Goal: Transaction & Acquisition: Purchase product/service

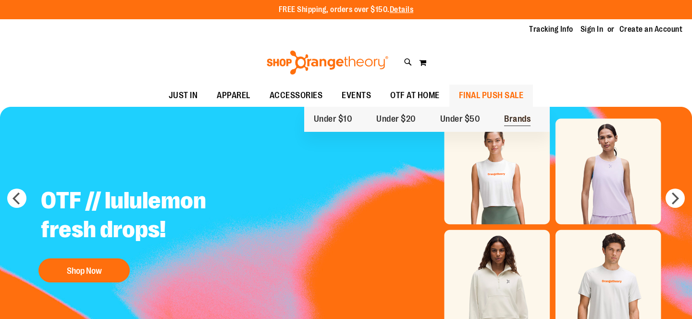
click at [515, 118] on span "Brands" at bounding box center [517, 120] width 26 height 12
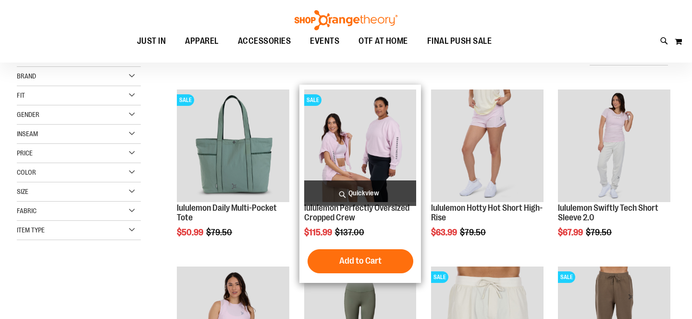
scroll to position [104, 0]
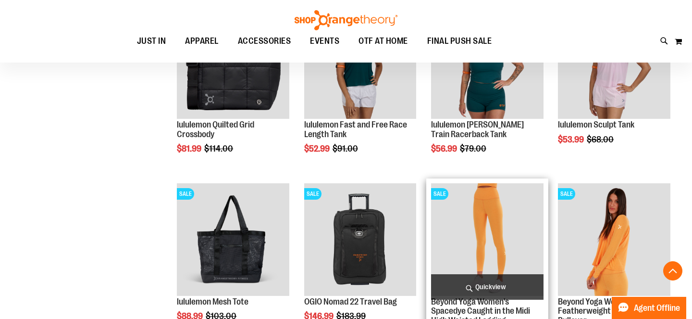
scroll to position [728, 0]
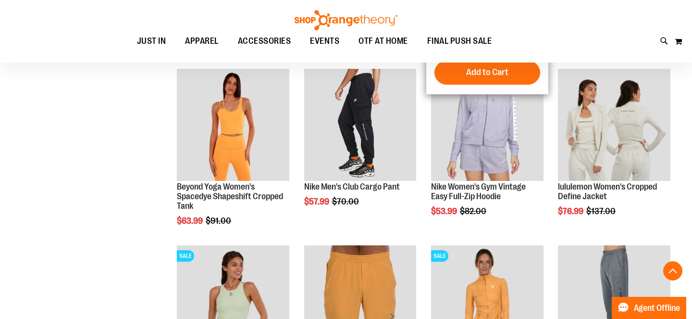
scroll to position [853, 0]
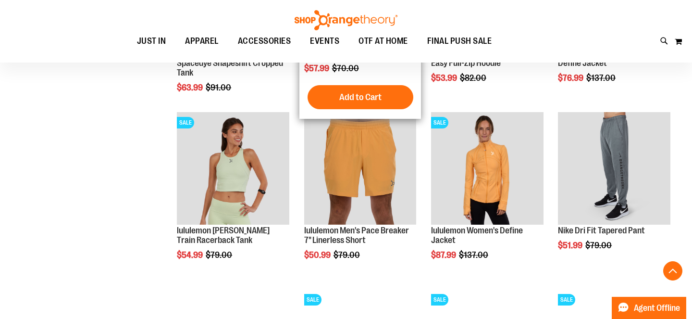
scroll to position [881, 0]
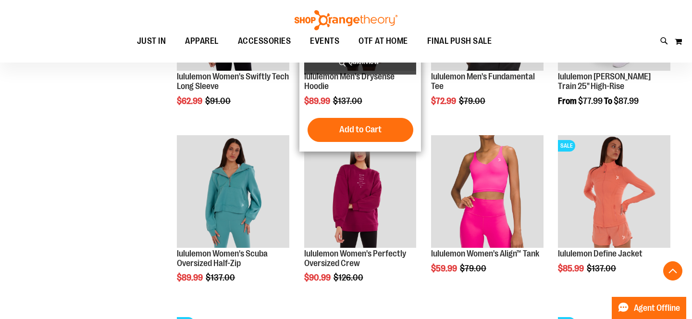
scroll to position [1201, 0]
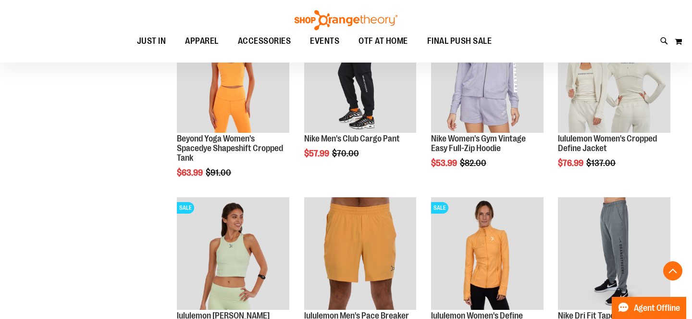
scroll to position [540, 0]
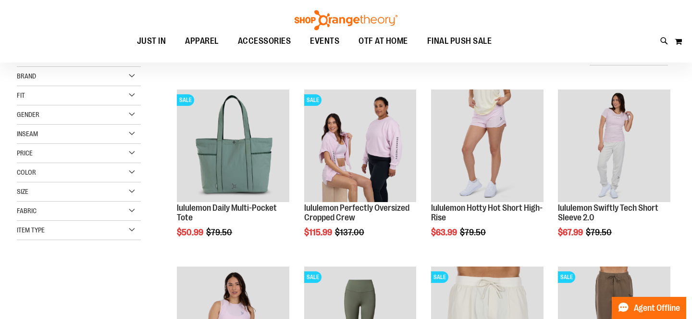
scroll to position [50, 0]
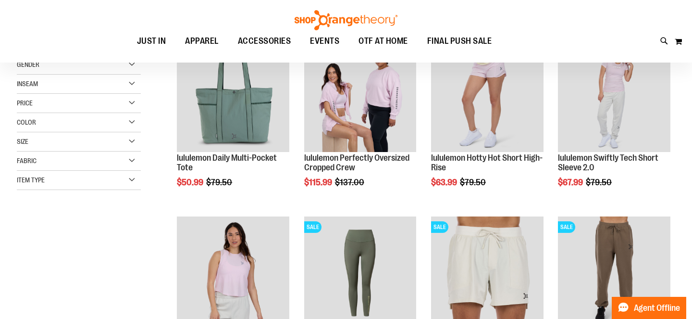
click at [106, 138] on div "Size" at bounding box center [79, 141] width 124 height 19
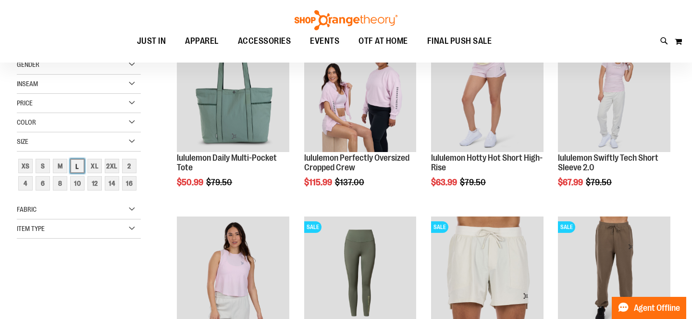
click at [76, 164] on div "L" at bounding box center [77, 166] width 14 height 14
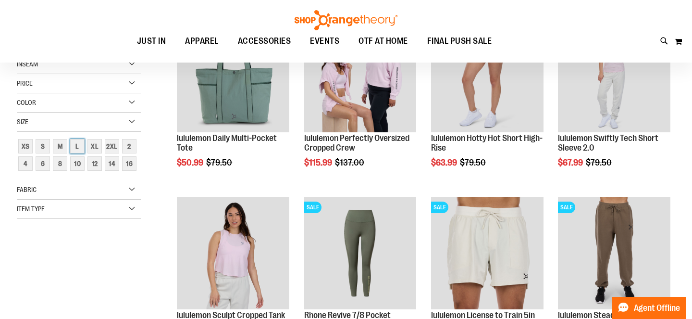
scroll to position [69, 0]
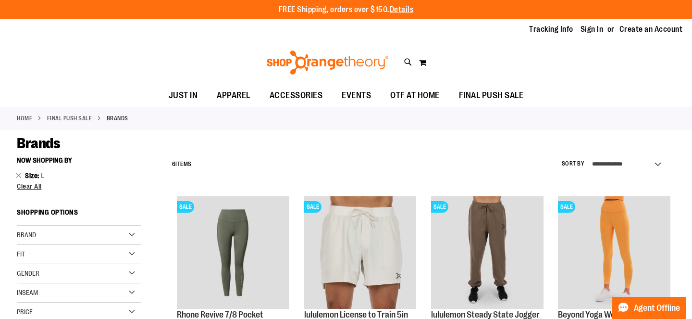
click at [24, 176] on li "Size L Remove This Item" at bounding box center [79, 176] width 124 height 10
click at [19, 175] on link "Remove This Item" at bounding box center [19, 175] width 6 height 10
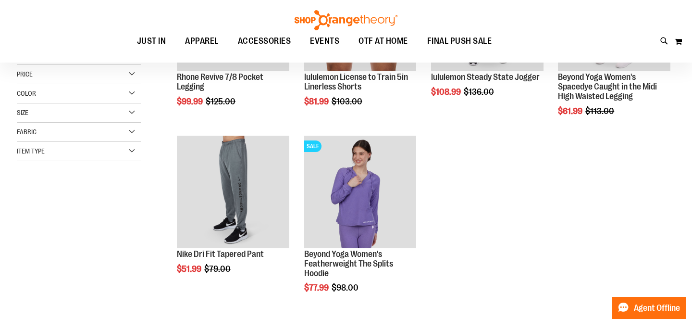
scroll to position [129, 0]
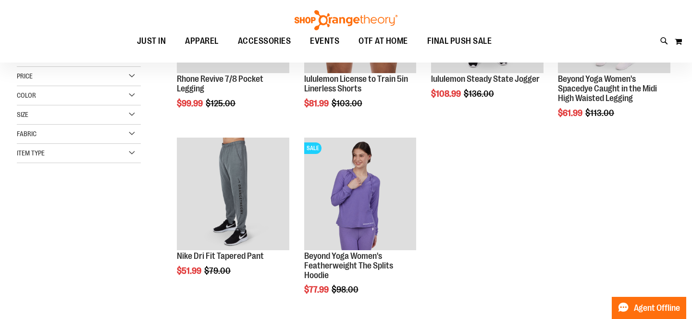
click at [59, 118] on div "Size" at bounding box center [79, 114] width 124 height 19
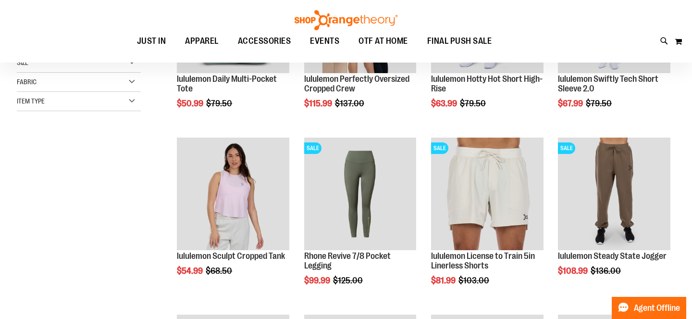
scroll to position [92, 0]
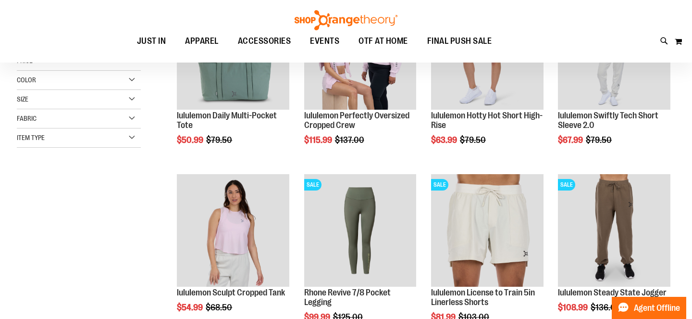
click at [107, 105] on div "Size" at bounding box center [79, 99] width 124 height 19
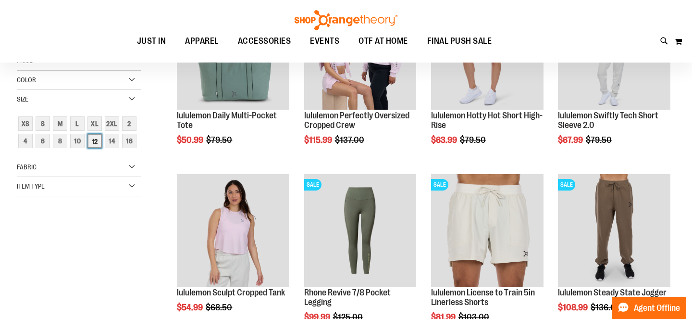
click at [99, 143] on div "12" at bounding box center [94, 141] width 14 height 14
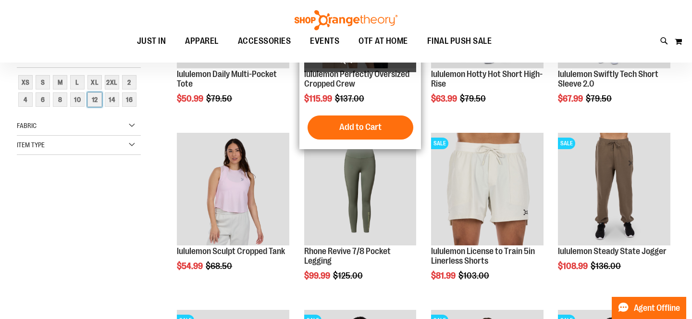
scroll to position [292, 0]
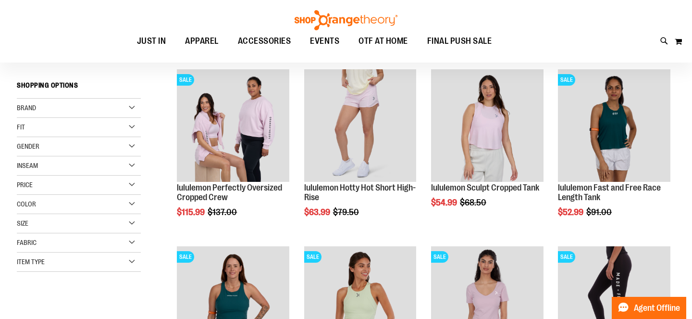
click at [129, 124] on div "Fit" at bounding box center [79, 127] width 124 height 19
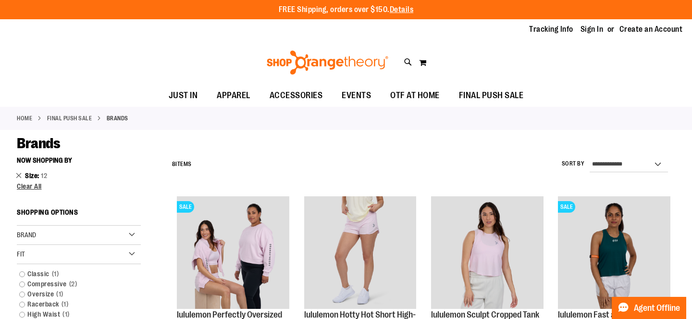
click at [19, 177] on link "Remove This Item" at bounding box center [19, 175] width 6 height 10
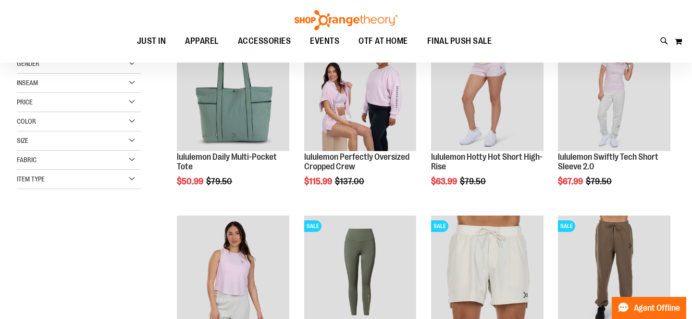
scroll to position [40, 0]
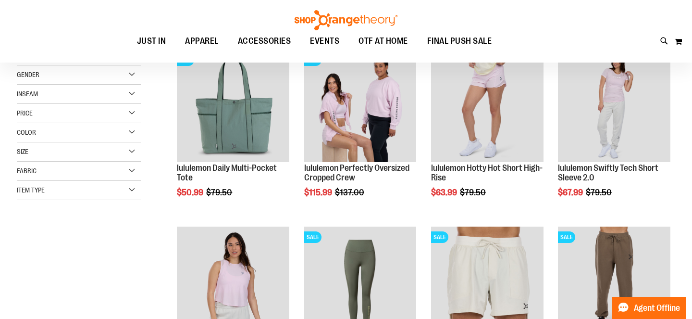
click at [138, 151] on div "Size" at bounding box center [79, 151] width 124 height 19
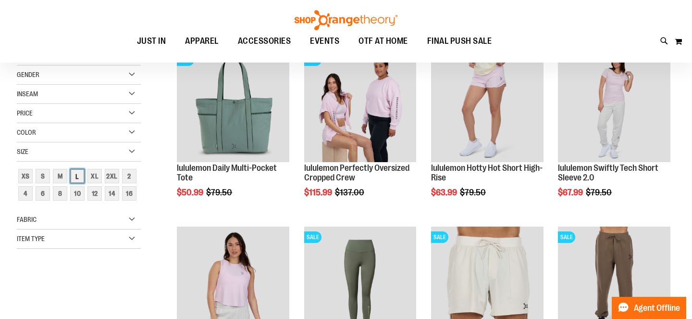
click at [79, 176] on div "L" at bounding box center [77, 176] width 14 height 14
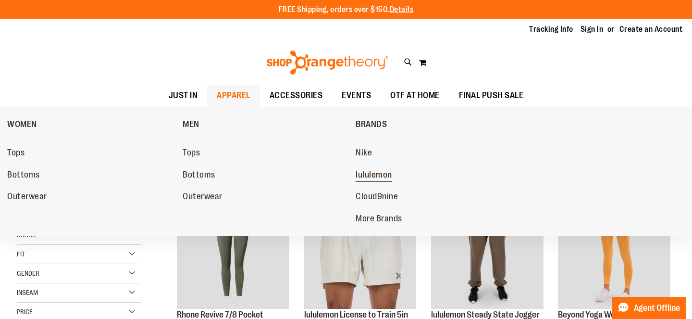
click at [375, 171] on span "lululemon" at bounding box center [374, 176] width 37 height 12
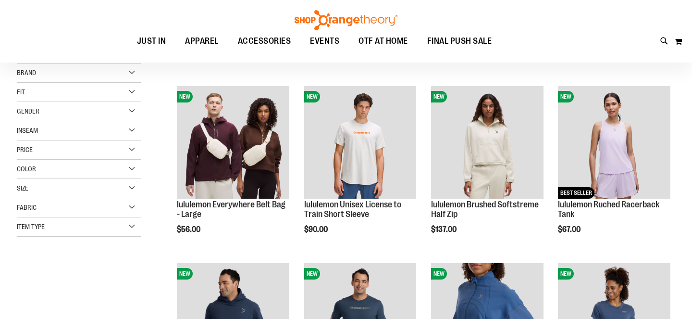
scroll to position [43, 0]
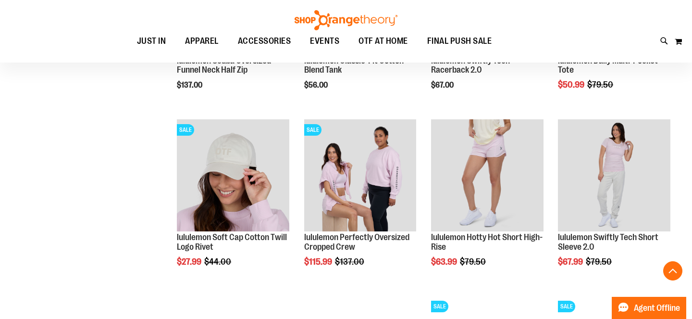
scroll to position [684, 0]
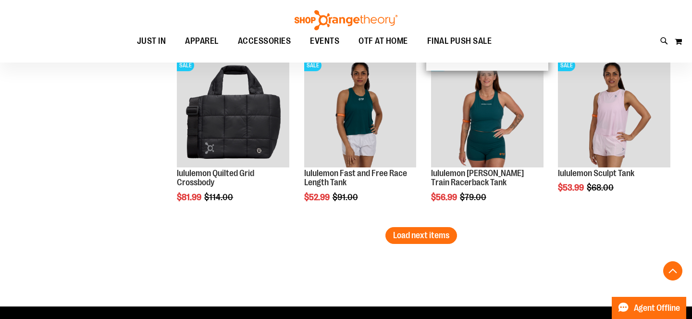
scroll to position [1449, 0]
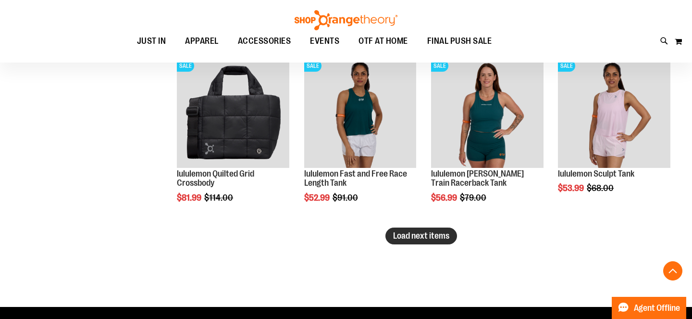
click at [438, 236] on span "Load next items" at bounding box center [421, 236] width 56 height 10
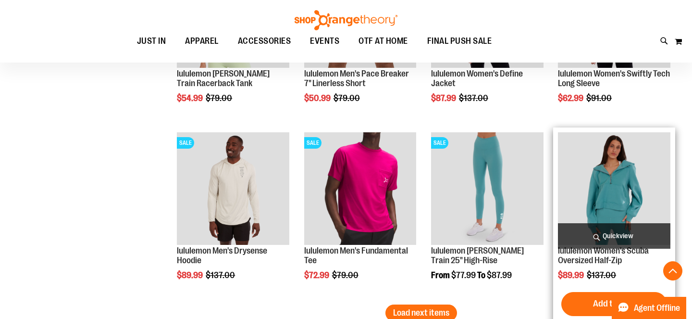
scroll to position [1944, 0]
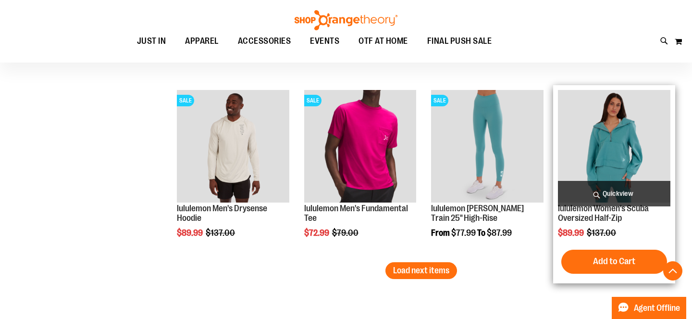
click at [598, 111] on img "product" at bounding box center [614, 146] width 112 height 112
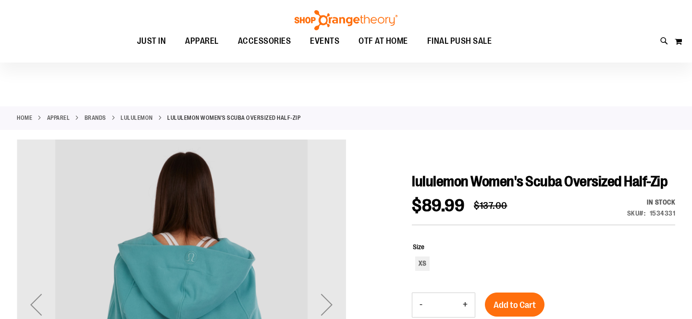
scroll to position [117, 0]
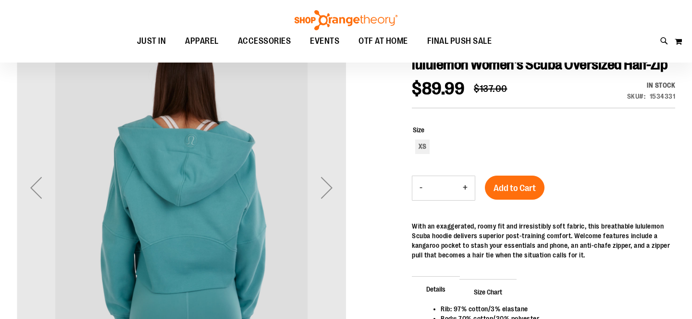
click at [322, 187] on div "Next" at bounding box center [327, 187] width 38 height 38
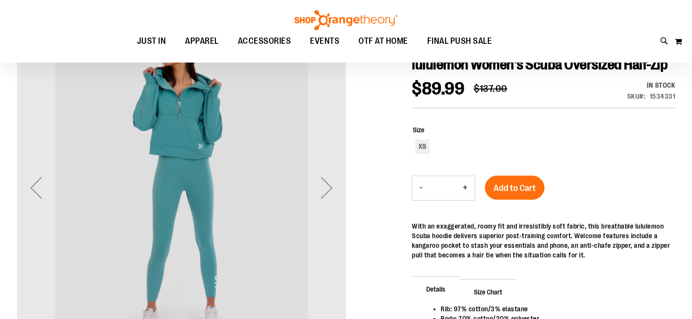
click at [322, 187] on div "Next" at bounding box center [327, 187] width 38 height 38
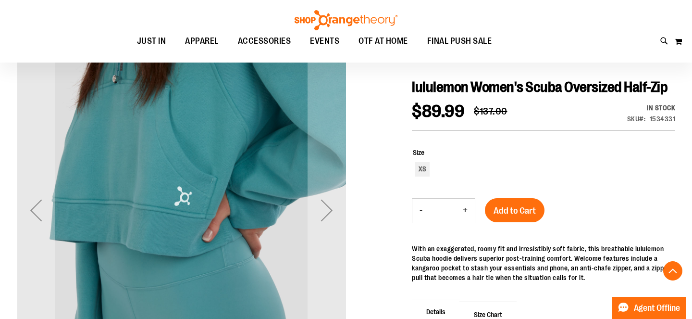
scroll to position [0, 0]
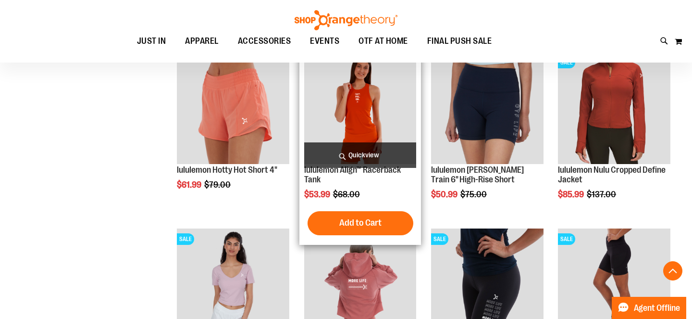
scroll to position [877, 0]
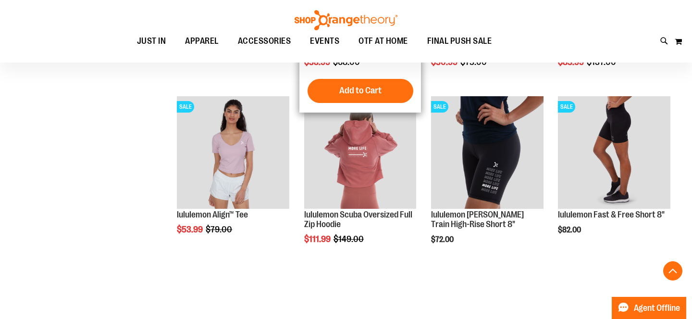
scroll to position [1012, 0]
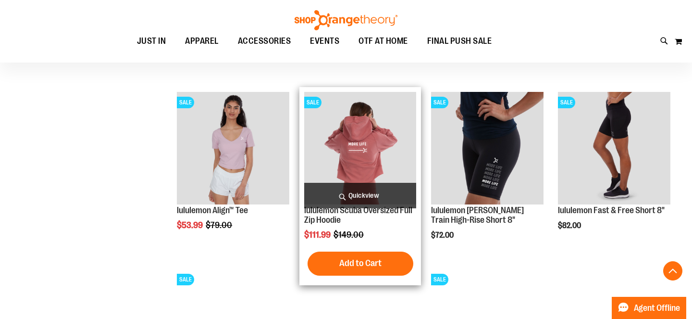
click at [372, 126] on img "product" at bounding box center [360, 148] width 112 height 112
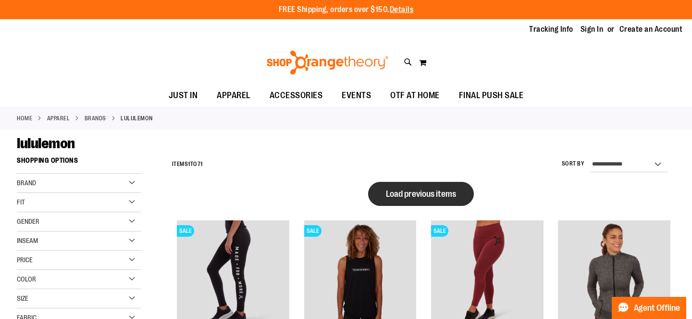
click at [420, 185] on button "Load previous items" at bounding box center [421, 194] width 106 height 24
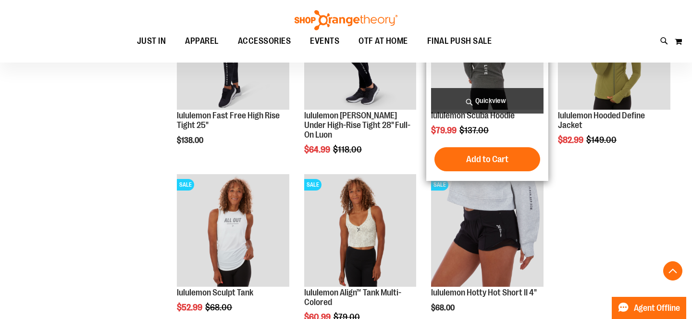
scroll to position [891, 0]
